Goal: Find specific page/section

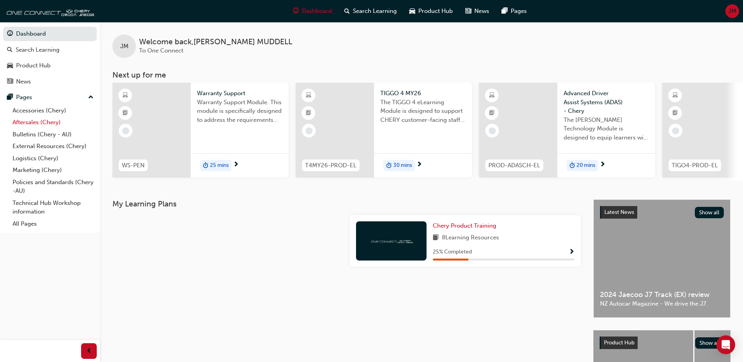
click at [54, 122] on link "Aftersales (Chery)" at bounding box center [52, 122] width 87 height 12
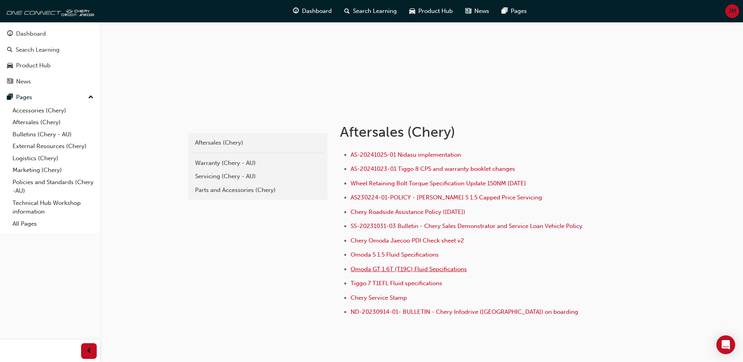
scroll to position [78, 0]
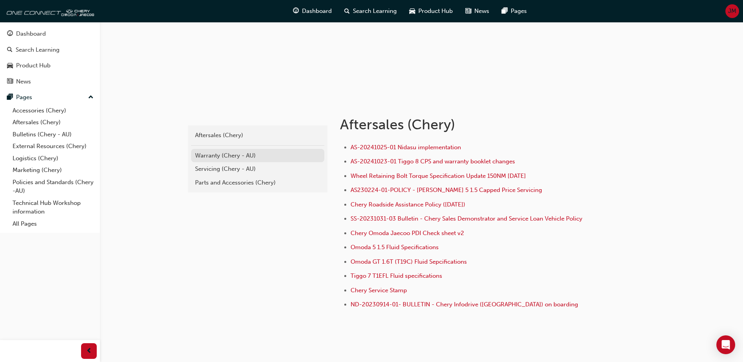
click at [223, 157] on div "Warranty (Chery - AU)" at bounding box center [257, 155] width 125 height 9
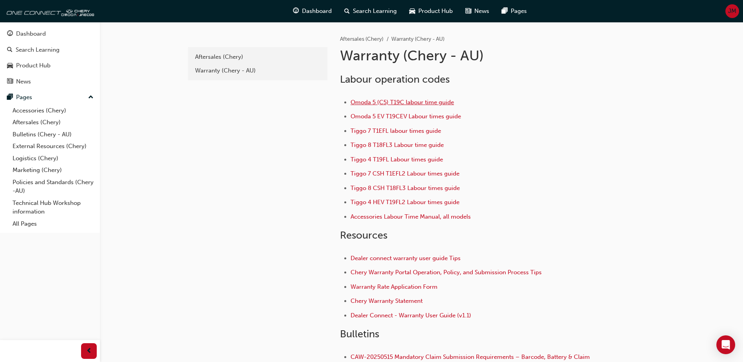
click at [383, 103] on span "Omoda 5 (C5) T19C labour time guide" at bounding box center [401, 102] width 103 height 7
